Goal: Task Accomplishment & Management: Manage account settings

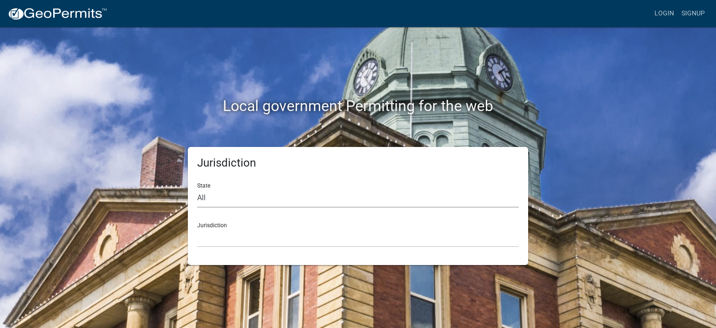
click at [268, 198] on select "All [US_STATE] [US_STATE] [US_STATE] [US_STATE] [US_STATE] [US_STATE] [US_STATE…" at bounding box center [357, 197] width 321 height 19
select select "[US_STATE]"
click at [197, 188] on select "All [US_STATE] [US_STATE] [US_STATE] [US_STATE] [US_STATE] [US_STATE] [US_STATE…" at bounding box center [357, 197] width 321 height 19
click at [262, 234] on select "[GEOGRAPHIC_DATA], [US_STATE] [GEOGRAPHIC_DATA], [US_STATE] [GEOGRAPHIC_DATA], …" at bounding box center [357, 237] width 321 height 19
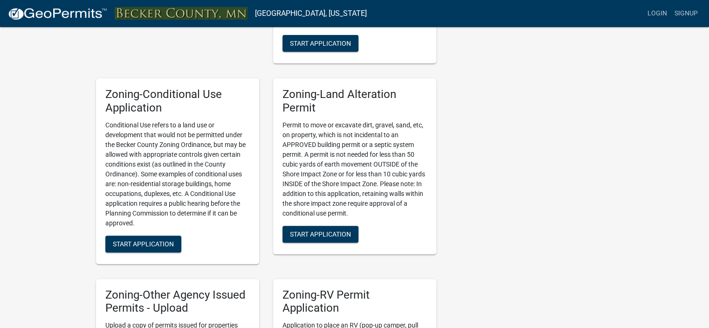
scroll to position [573, 0]
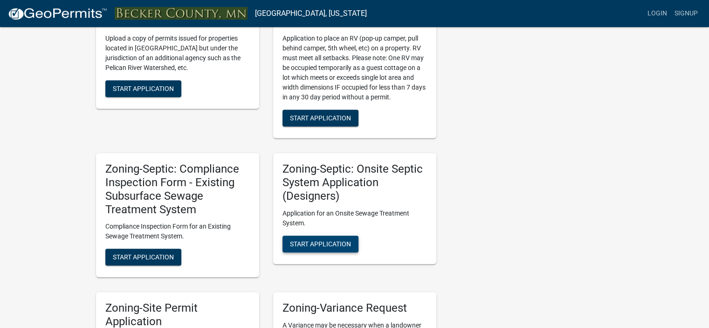
click at [319, 246] on span "Start Application" at bounding box center [320, 242] width 61 height 7
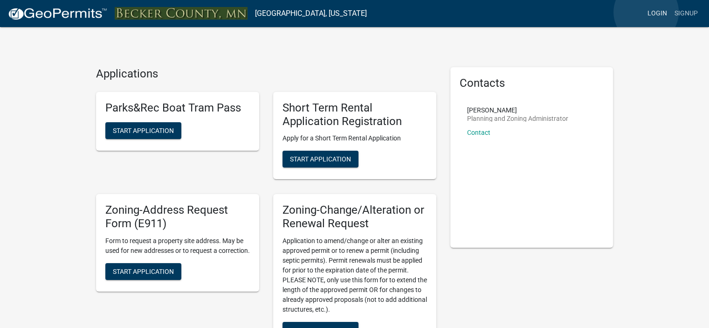
click at [646, 12] on link "Login" at bounding box center [656, 14] width 27 height 18
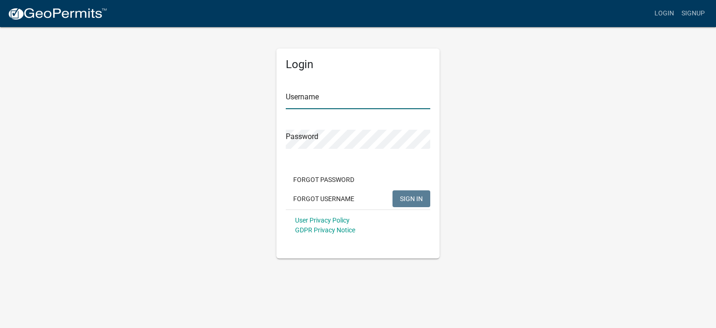
type input "[PERSON_NAME] Services LLC"
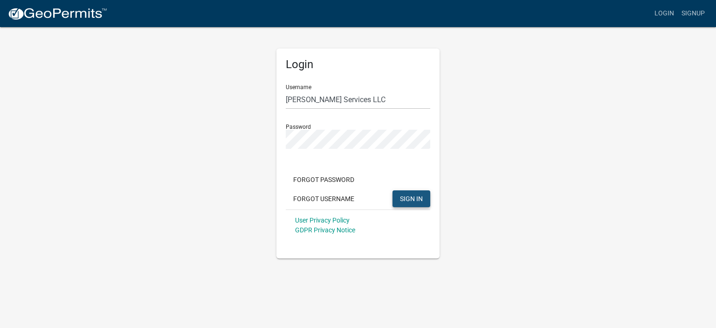
click at [413, 198] on span "SIGN IN" at bounding box center [411, 197] width 23 height 7
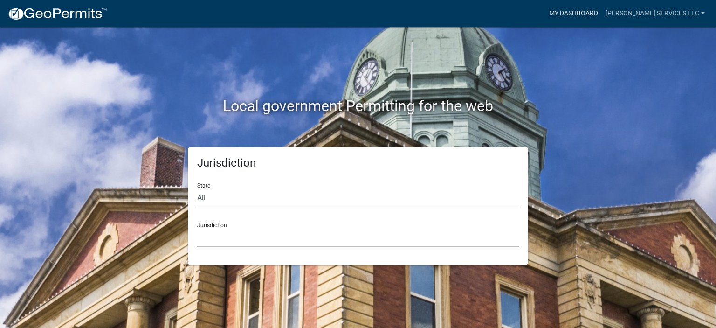
click at [601, 10] on link "My Dashboard" at bounding box center [573, 14] width 56 height 18
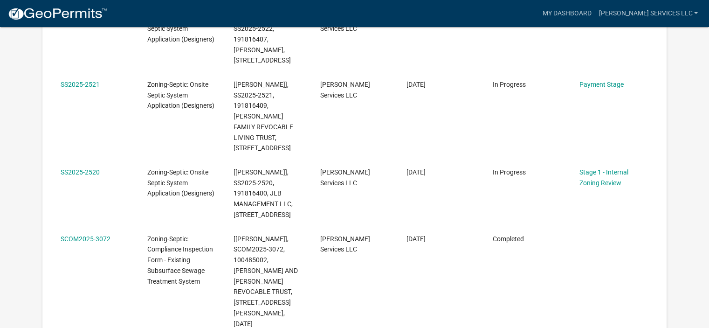
scroll to position [844, 0]
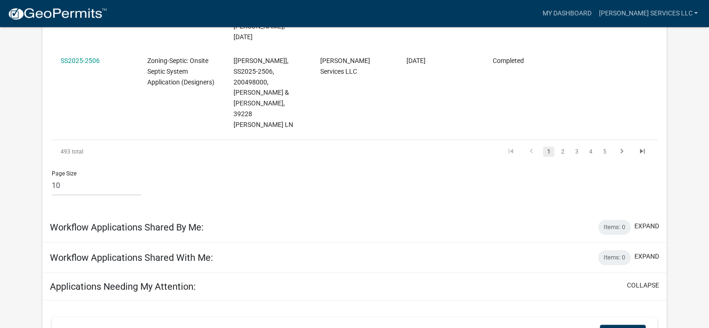
click at [560, 146] on link "2" at bounding box center [562, 151] width 11 height 10
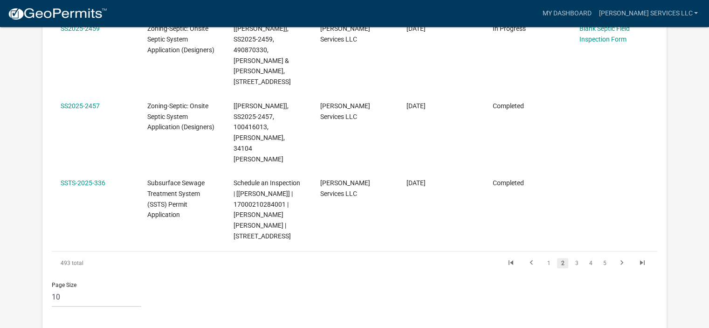
scroll to position [477, 0]
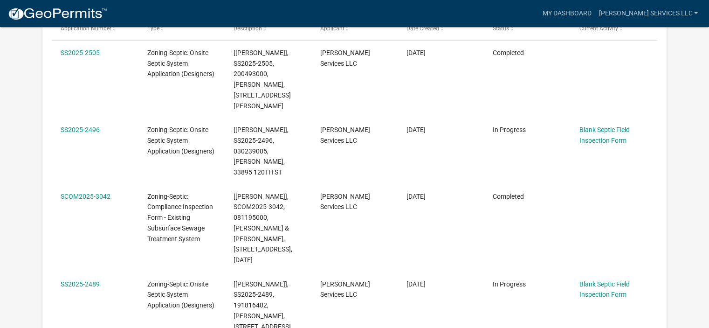
click at [82, 1] on nav "more_horiz My Dashboard [PERSON_NAME] Services LLC Account Contractor Profile L…" at bounding box center [354, 13] width 709 height 27
click at [75, 14] on img at bounding box center [57, 14] width 100 height 14
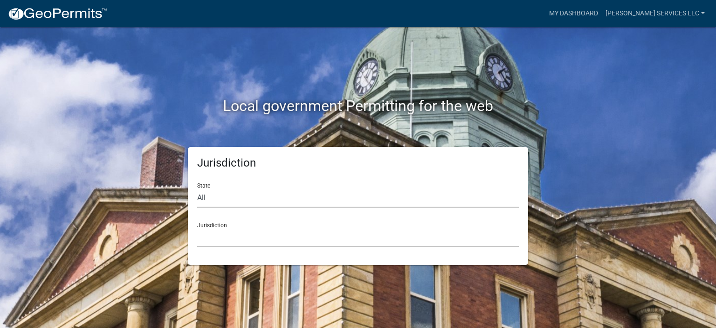
click at [253, 194] on select "All [US_STATE] [US_STATE] [US_STATE] [US_STATE] [US_STATE] [US_STATE] [US_STATE…" at bounding box center [357, 197] width 321 height 19
select select "[US_STATE]"
click at [197, 188] on select "All [US_STATE] [US_STATE] [US_STATE] [US_STATE] [US_STATE] [US_STATE] [US_STATE…" at bounding box center [357, 197] width 321 height 19
click at [239, 237] on select "[GEOGRAPHIC_DATA], [US_STATE] [GEOGRAPHIC_DATA], [US_STATE] [GEOGRAPHIC_DATA], …" at bounding box center [357, 237] width 321 height 19
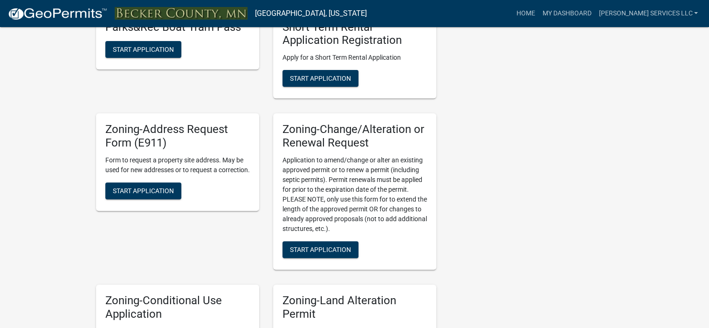
scroll to position [573, 0]
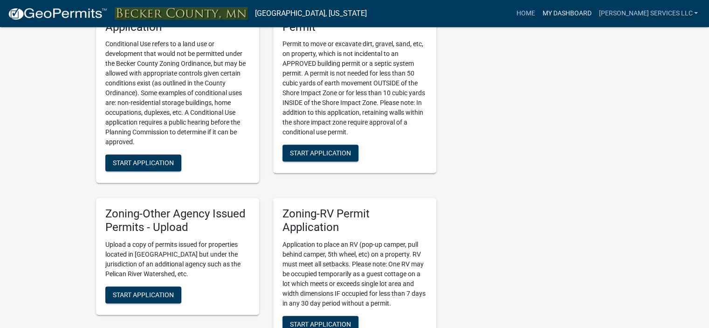
click at [594, 12] on link "My Dashboard" at bounding box center [566, 14] width 56 height 18
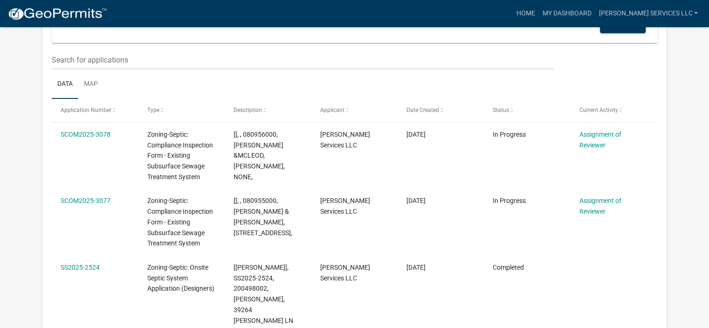
scroll to position [600, 0]
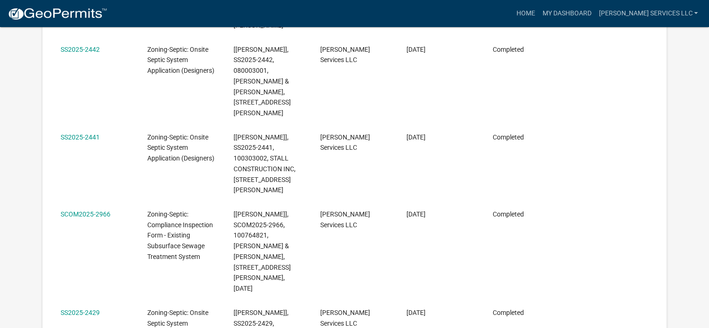
scroll to position [314, 0]
